Goal: Task Accomplishment & Management: Complete application form

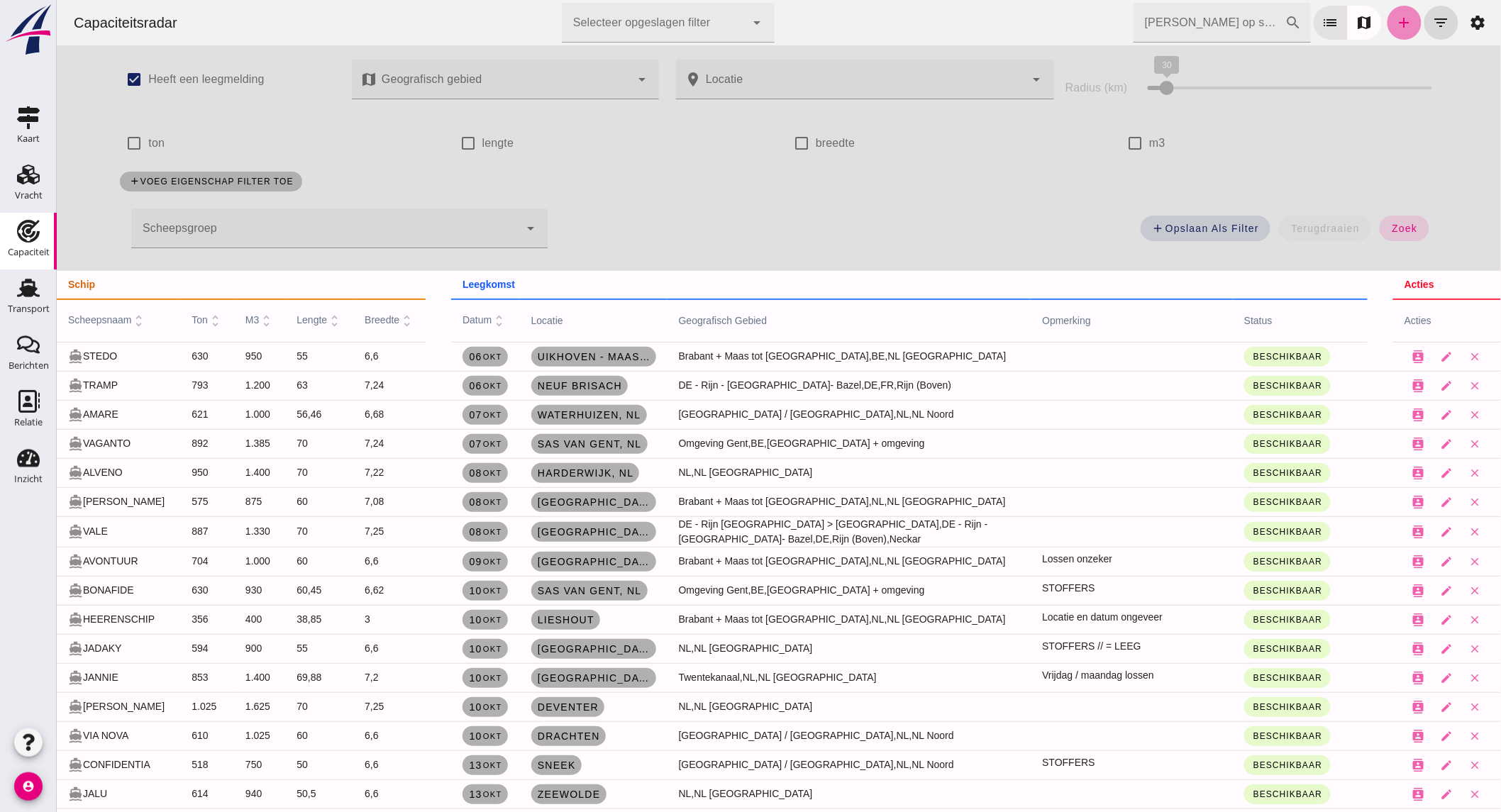
click at [1395, 29] on icon "add" at bounding box center [1404, 23] width 17 height 17
type input "Lieshout (60 x 7,20 x 5,10) = 1,90 diepgang"
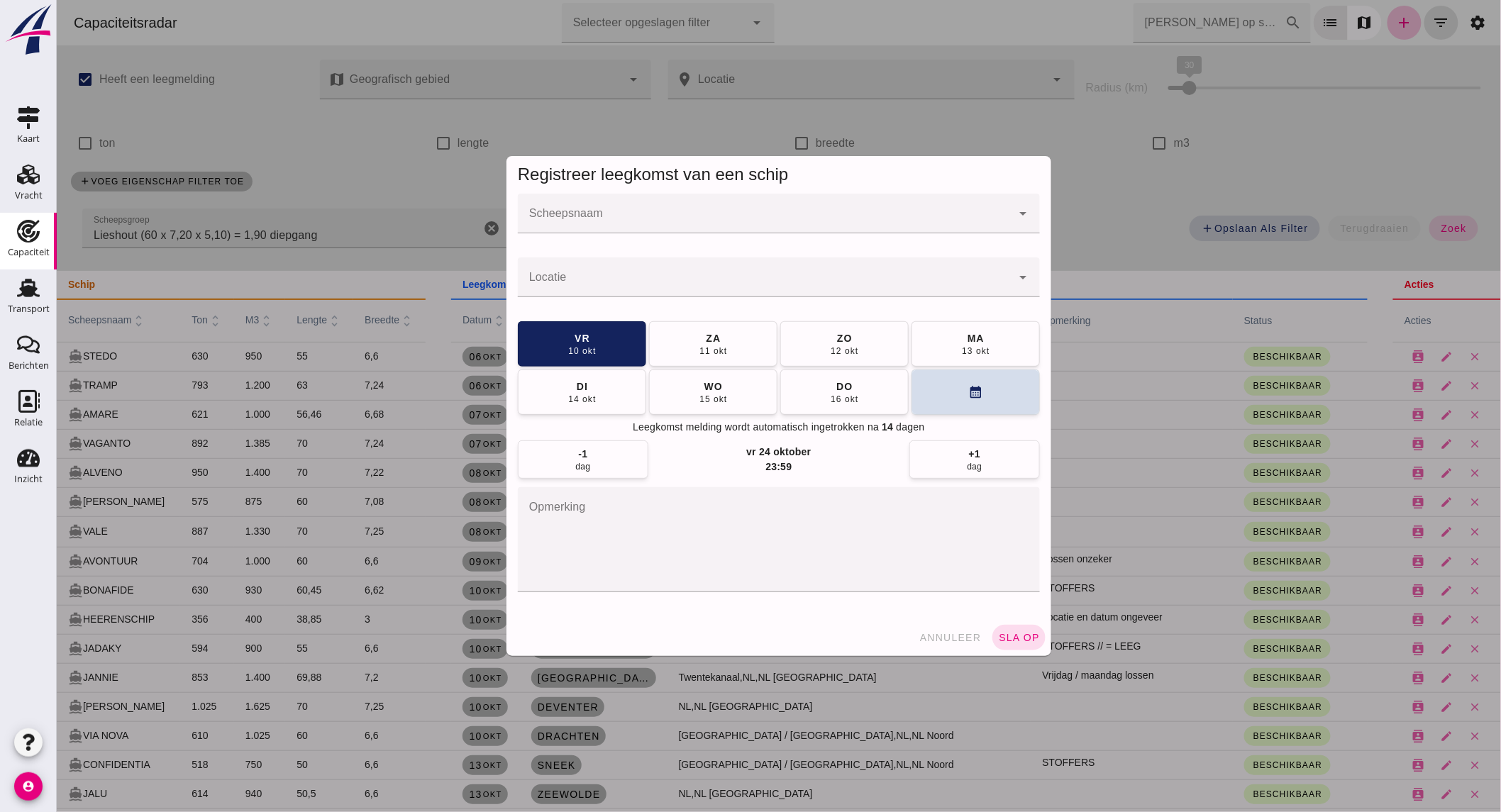
click at [670, 215] on input "Scheepsnaam" at bounding box center [764, 220] width 494 height 17
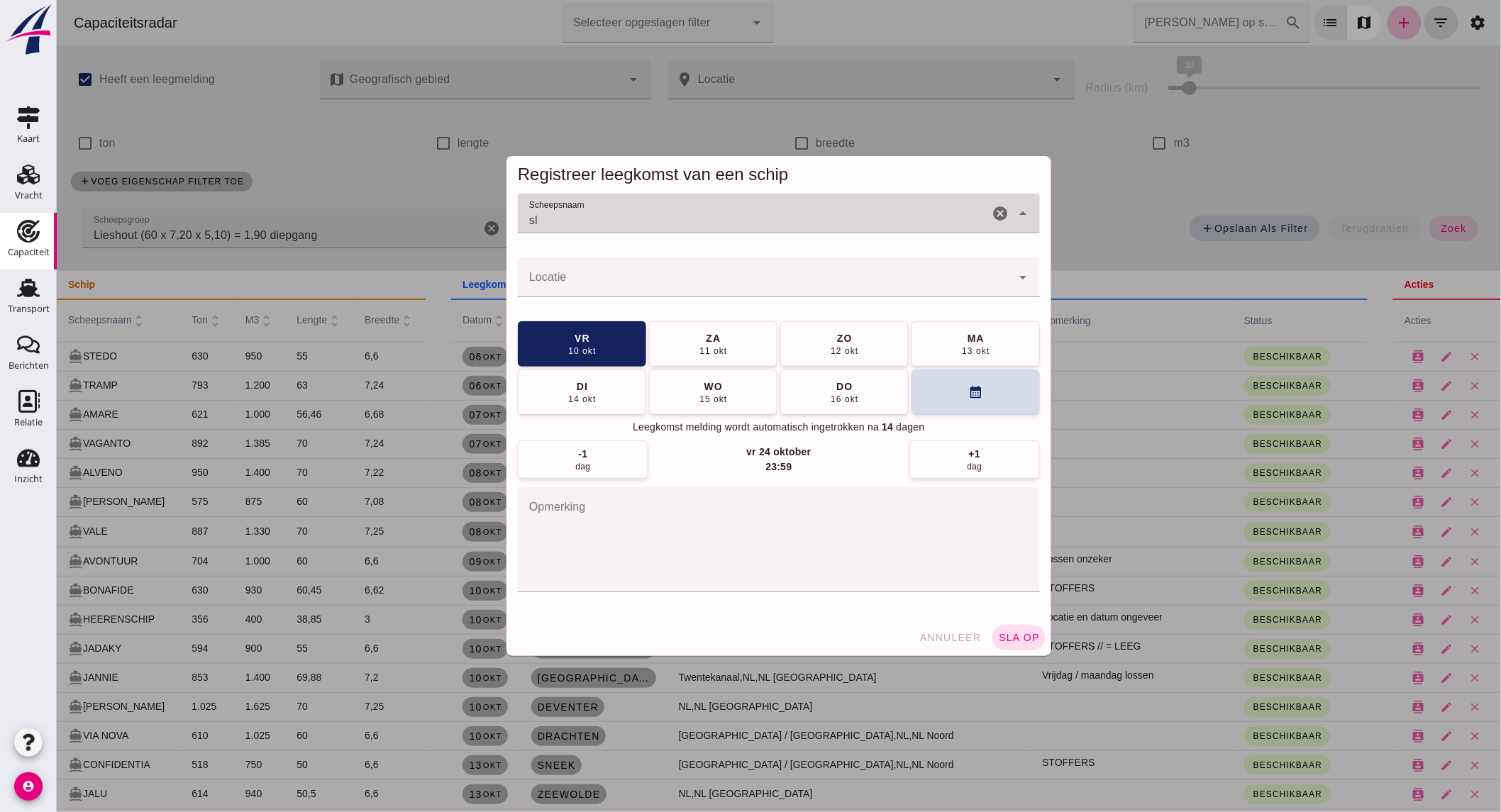
type input "s"
type input "h"
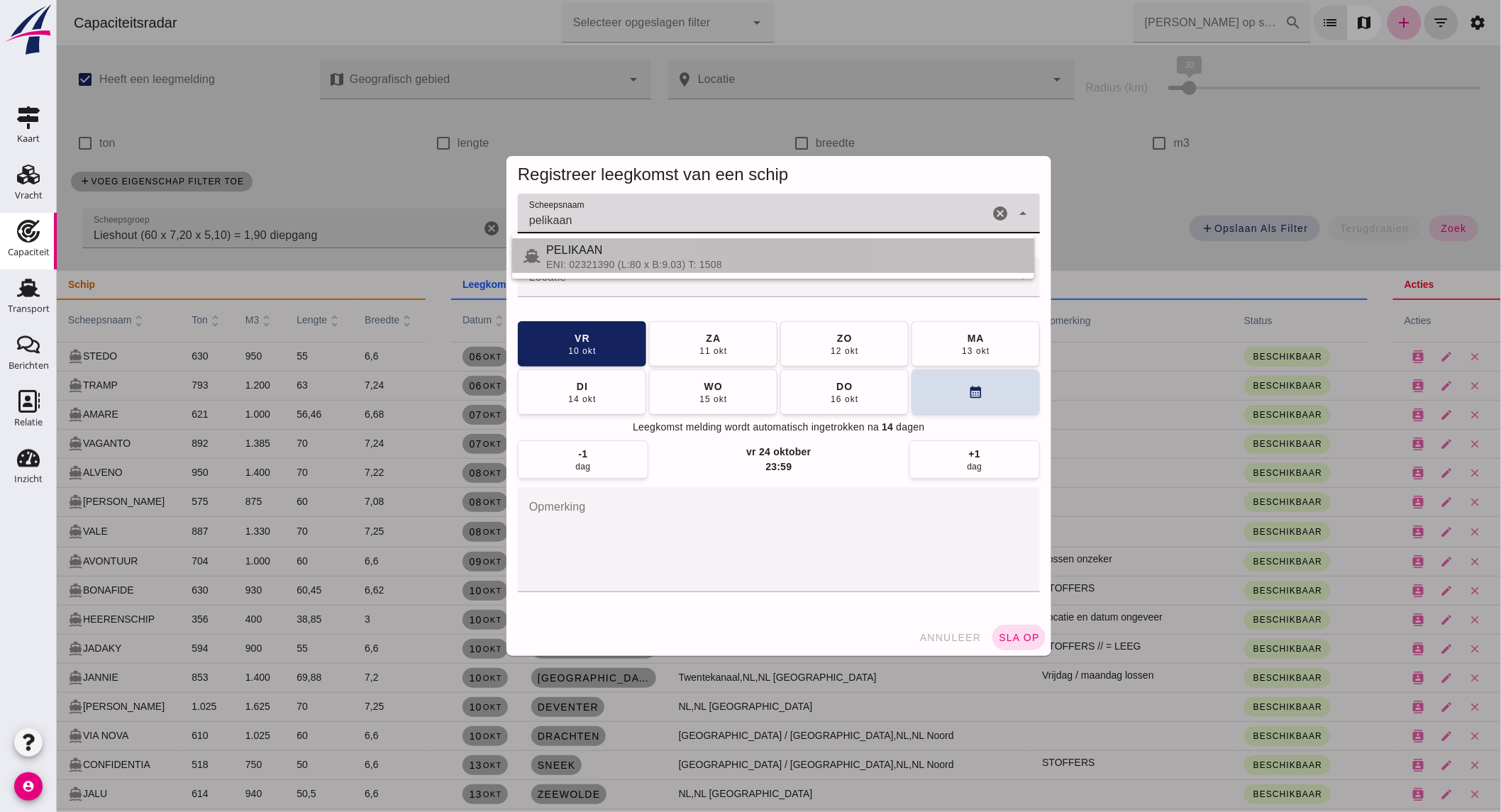
click at [653, 250] on div "PELIKAAN" at bounding box center [784, 250] width 477 height 17
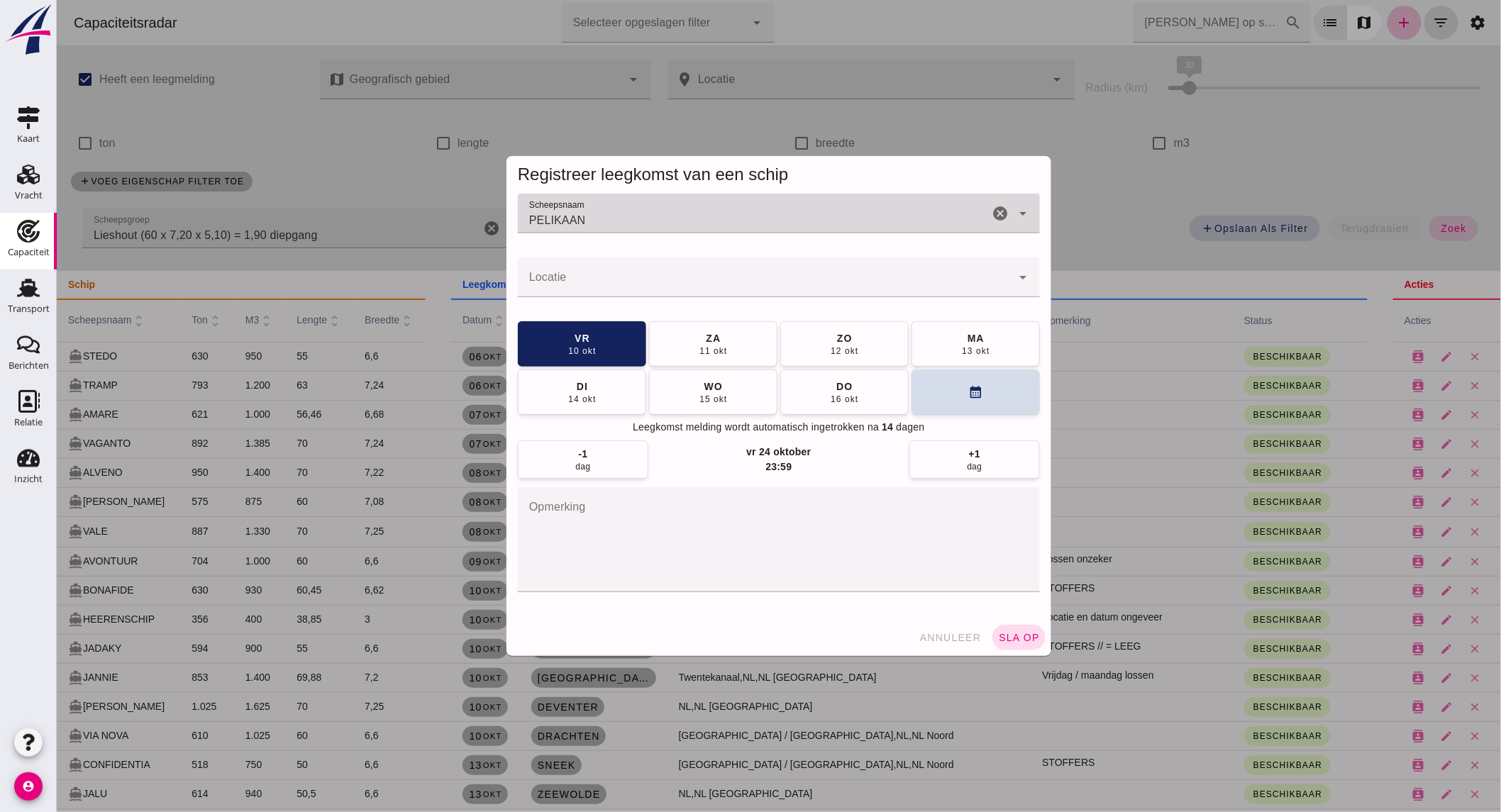
type input "PELIKAAN"
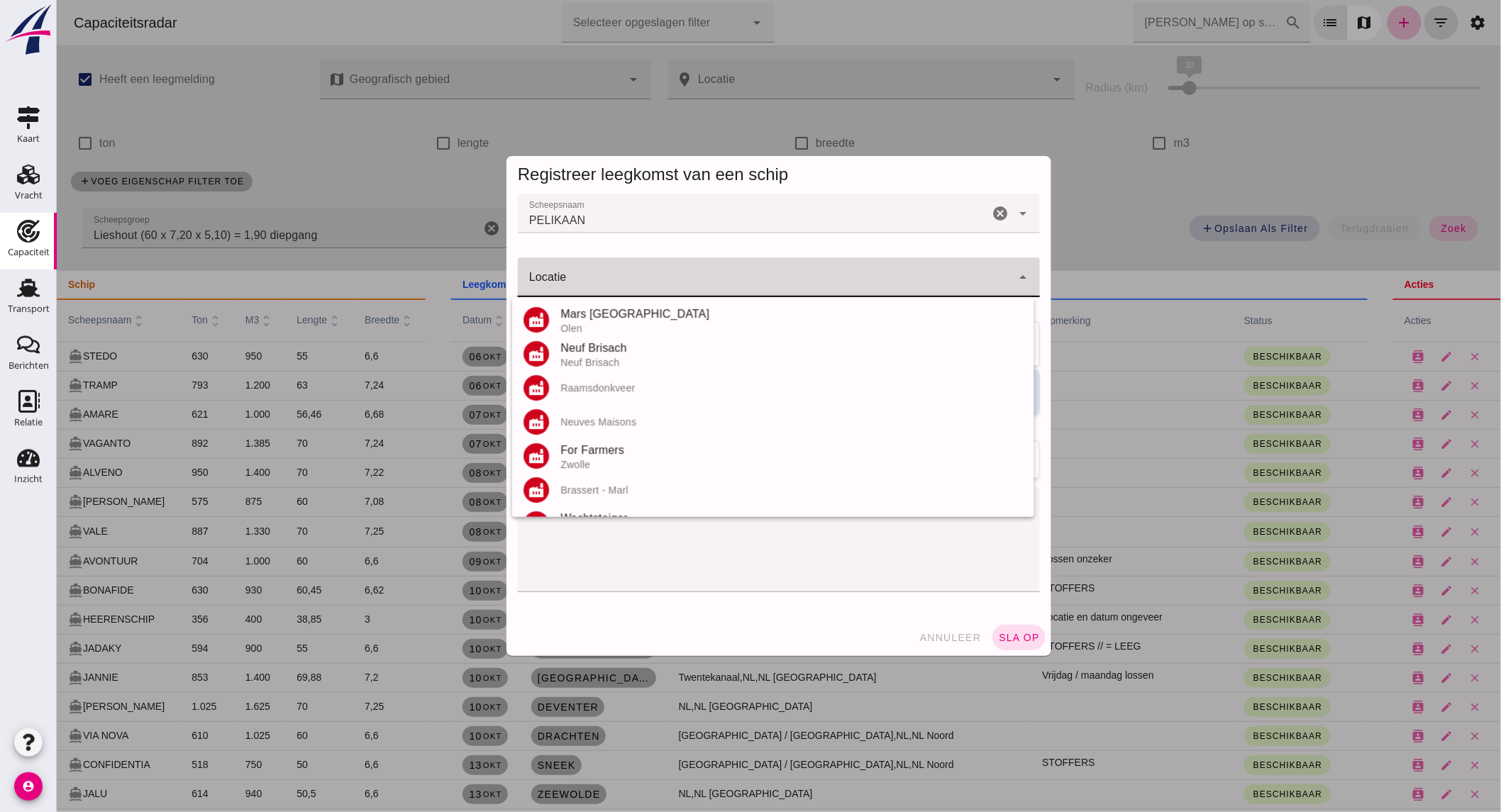
click at [643, 277] on input "Locatie" at bounding box center [764, 284] width 494 height 17
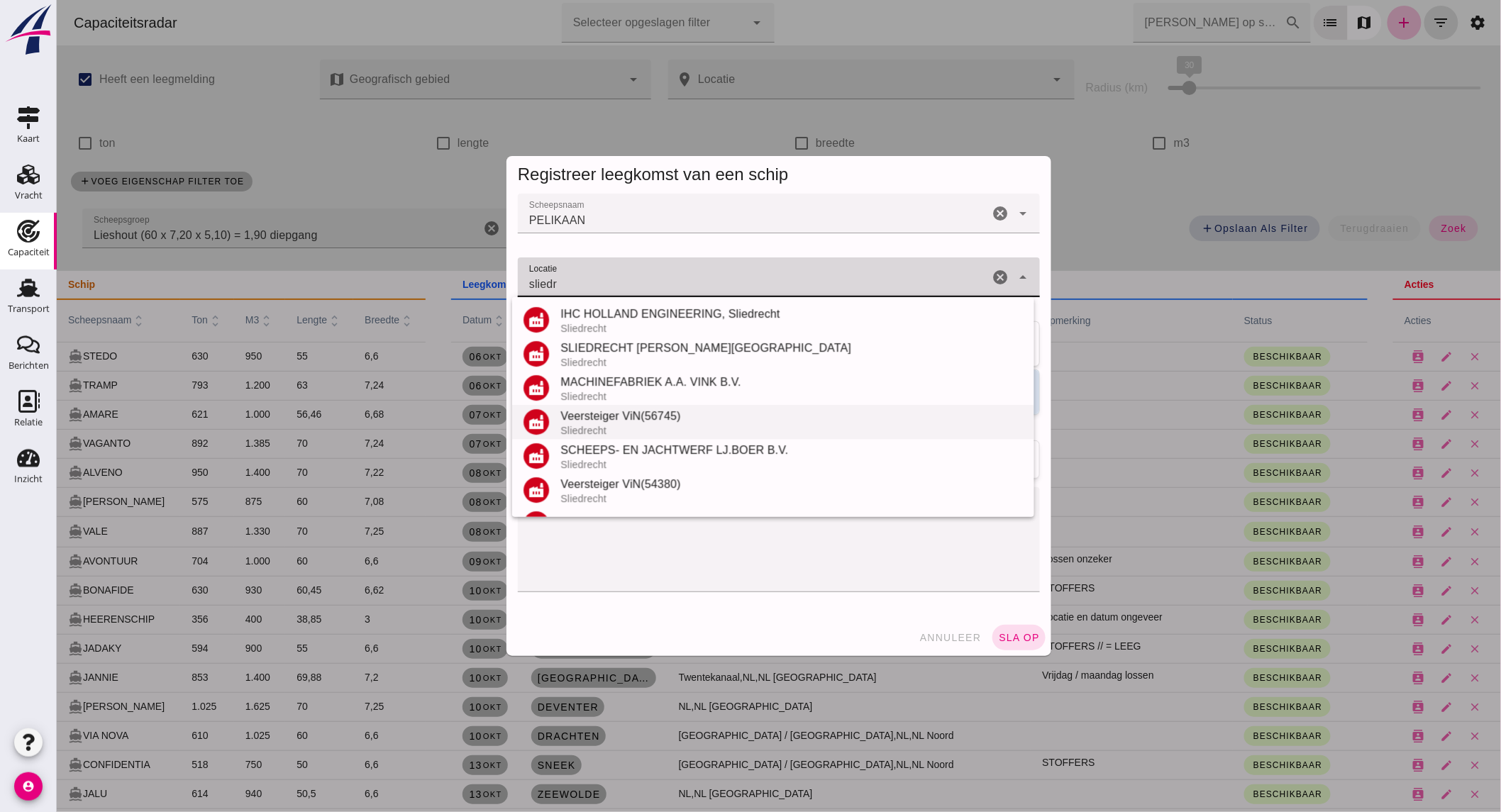
scroll to position [166, 0]
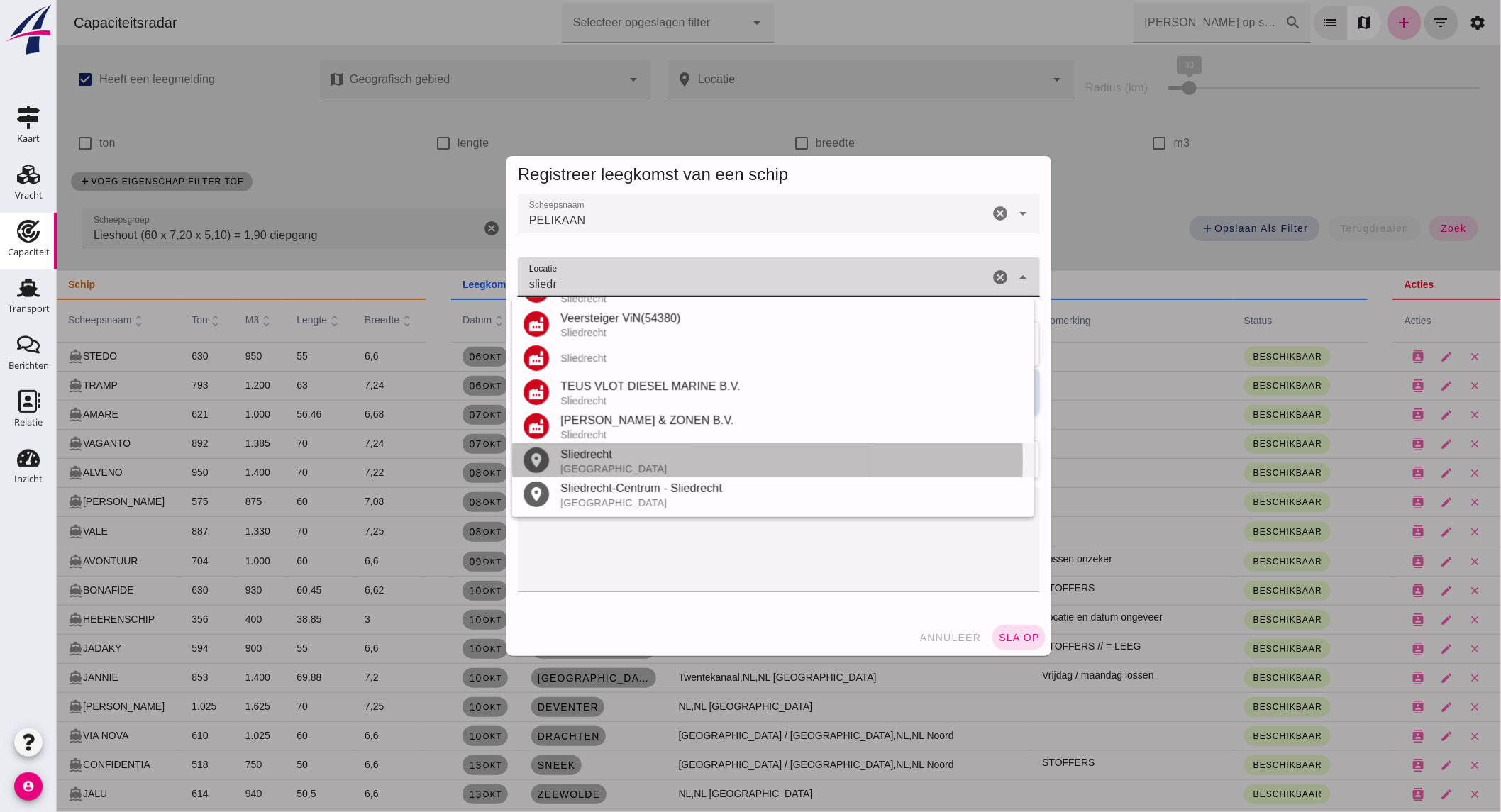
click at [701, 449] on div "Sliedrecht" at bounding box center [791, 455] width 462 height 17
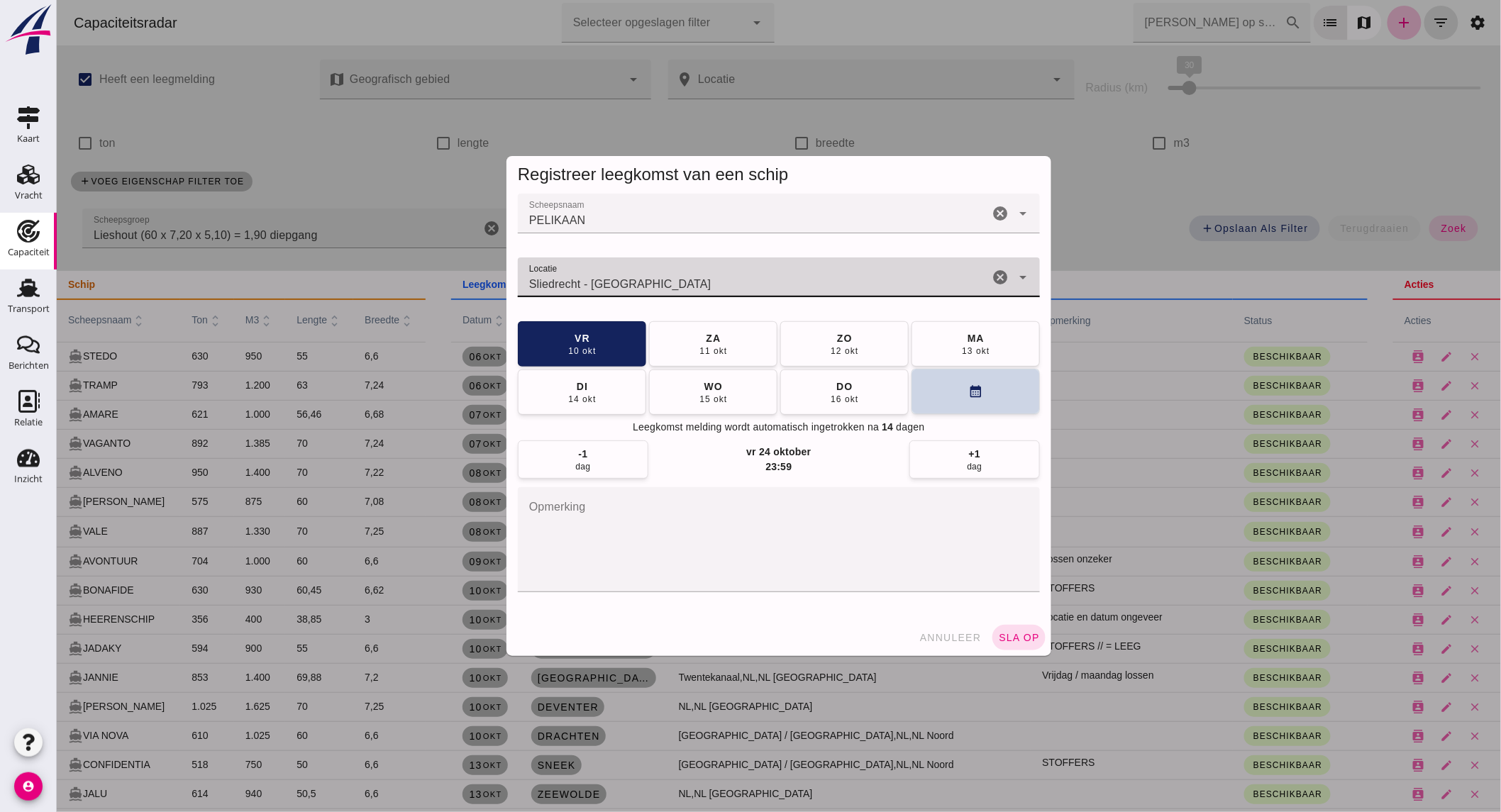
type input "Sliedrecht - [GEOGRAPHIC_DATA]"
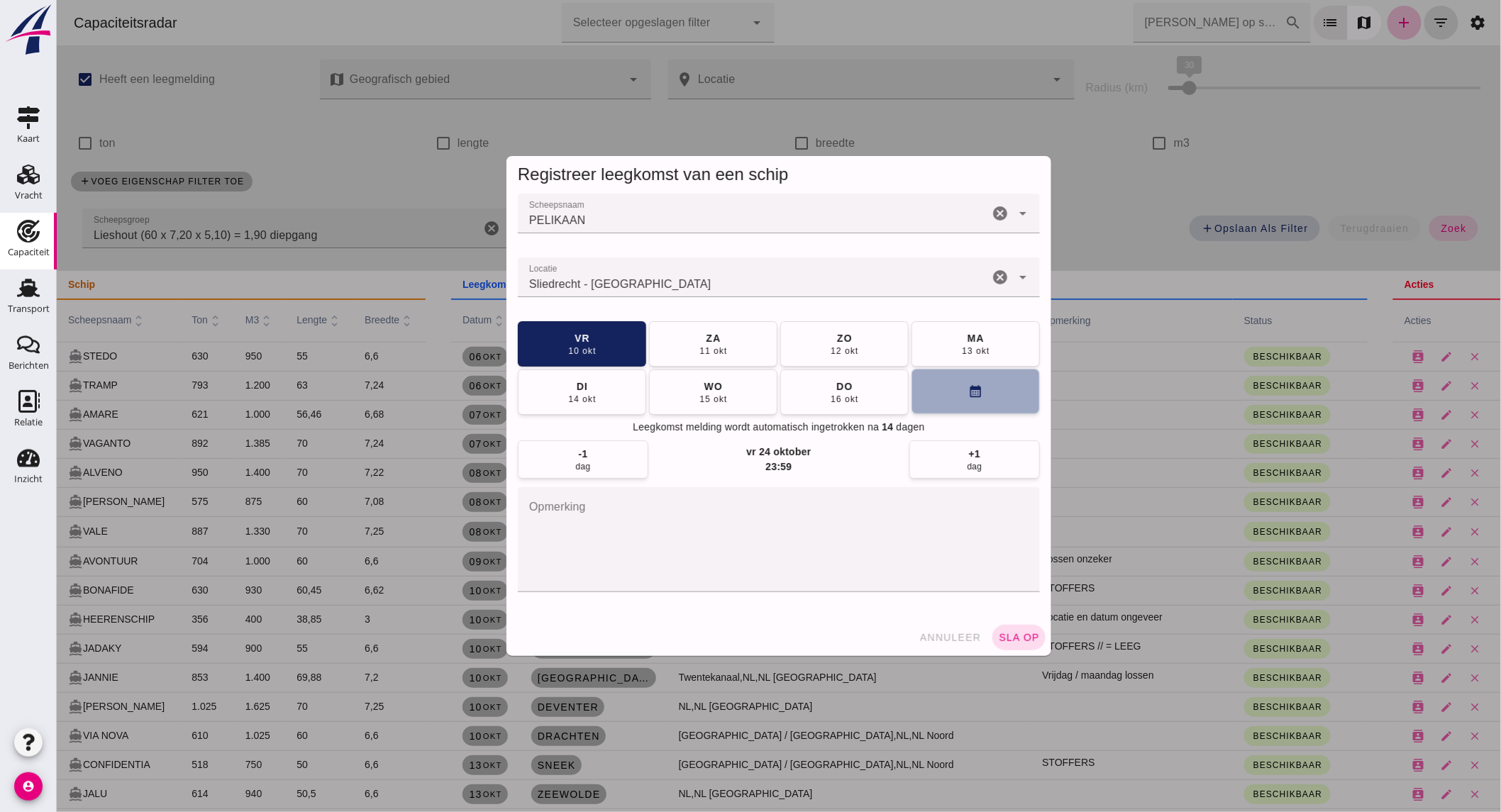
click at [992, 380] on button "calendar_month" at bounding box center [975, 391] width 129 height 45
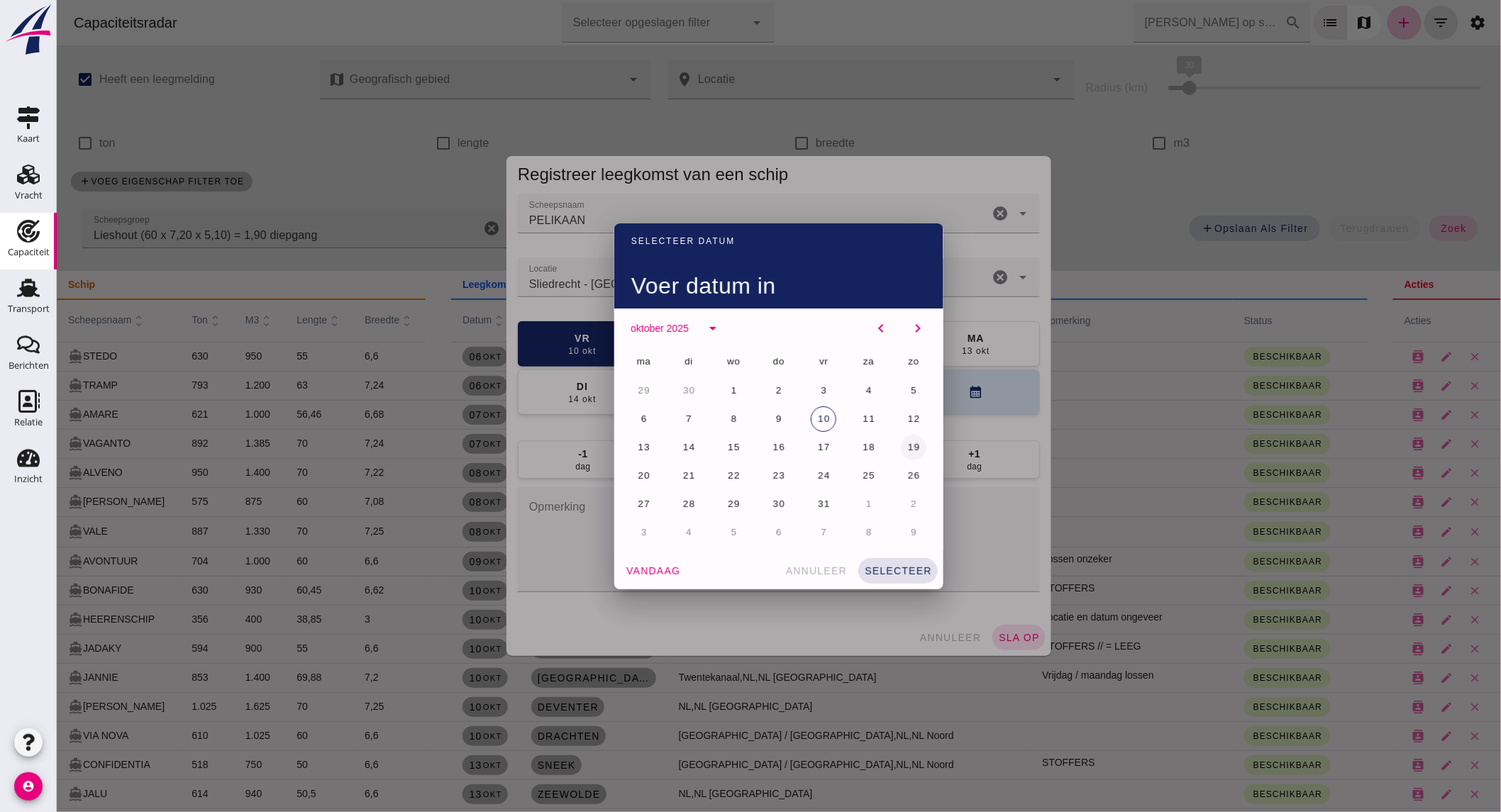
click at [906, 442] on span "19" at bounding box center [913, 447] width 14 height 11
click at [885, 569] on span "selecteer" at bounding box center [897, 571] width 68 height 11
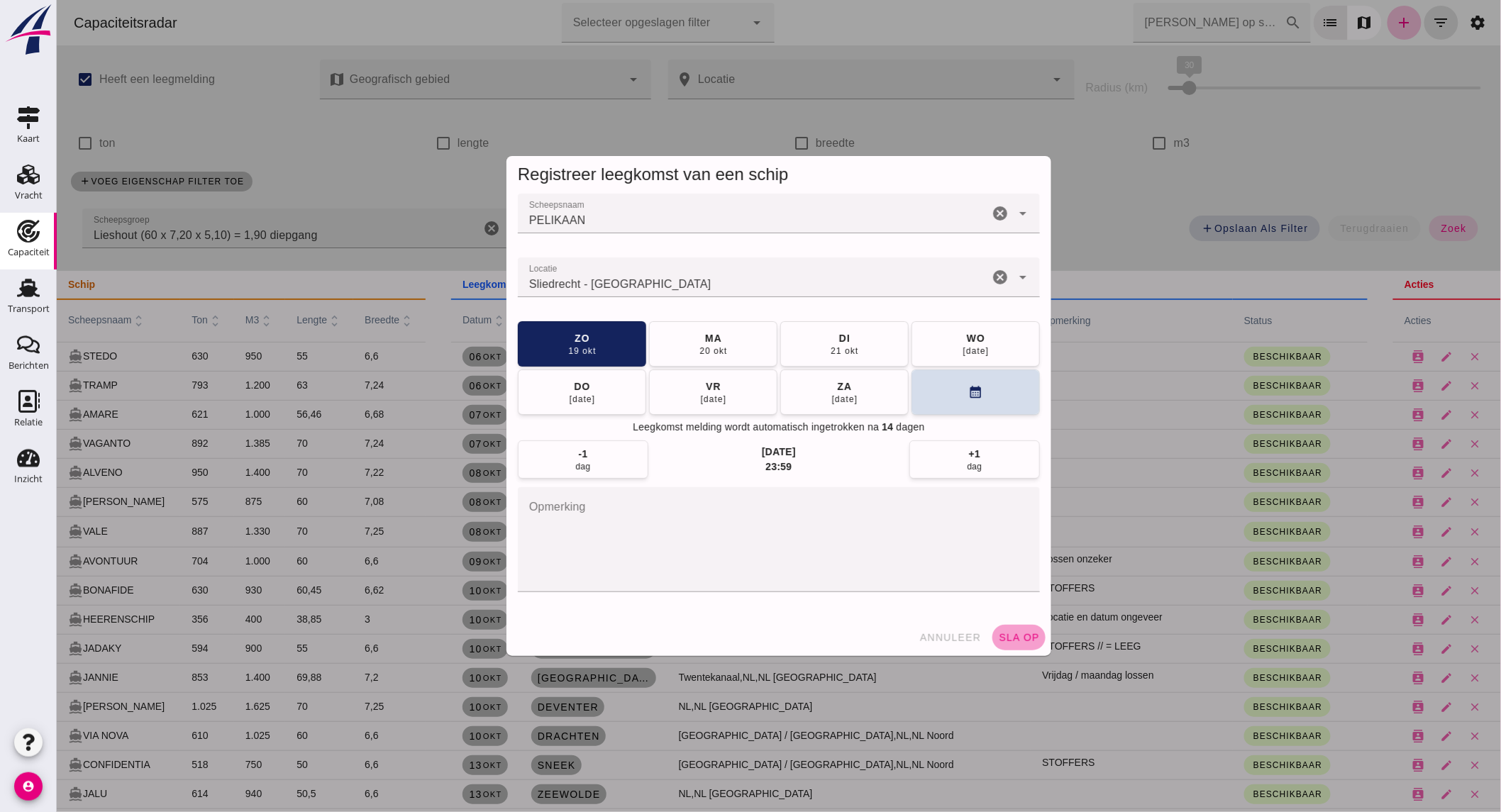
click at [997, 634] on span "sla op" at bounding box center [1018, 638] width 42 height 11
